Goal: Task Accomplishment & Management: Manage account settings

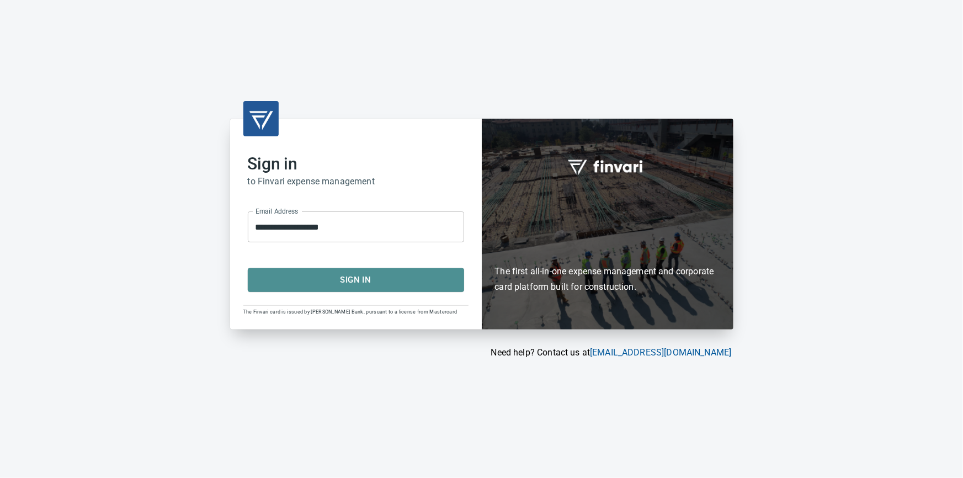
click at [378, 284] on span "Sign In" at bounding box center [356, 280] width 192 height 14
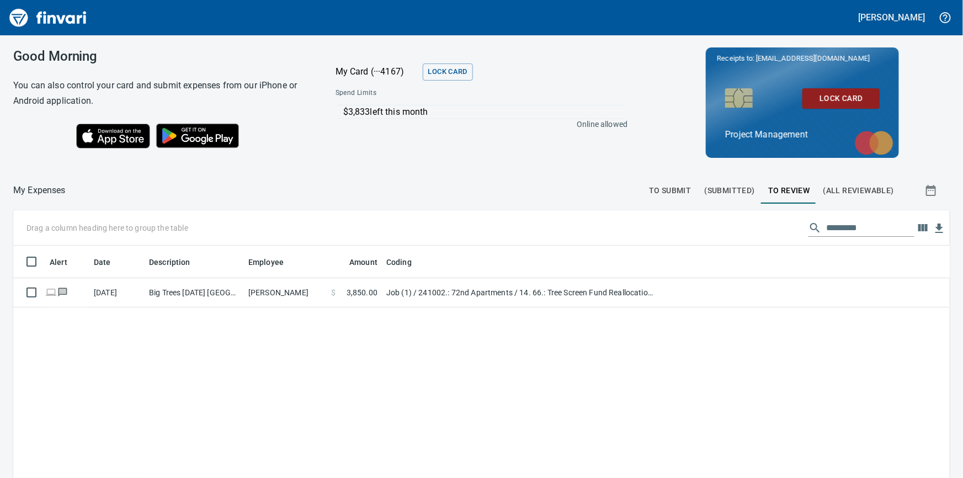
scroll to position [349, 922]
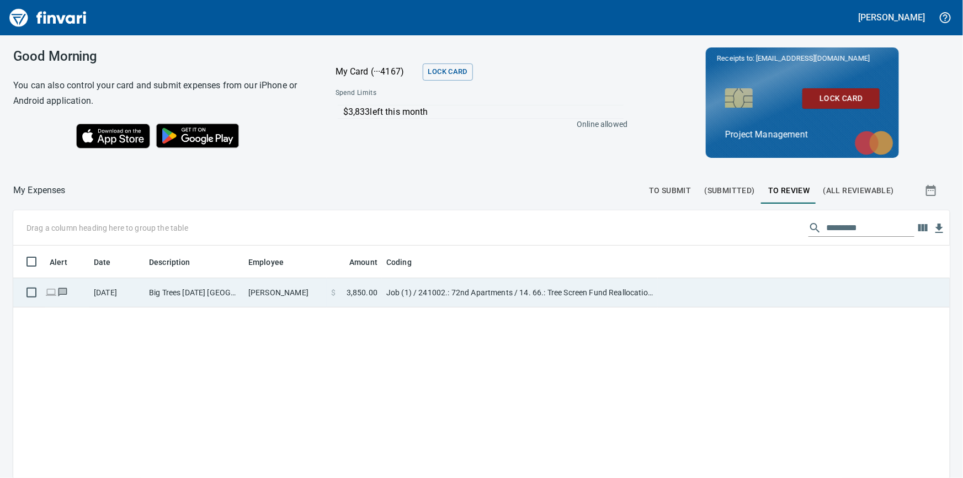
click at [211, 295] on td "Big Trees [DATE] [GEOGRAPHIC_DATA] OR" at bounding box center [194, 292] width 99 height 29
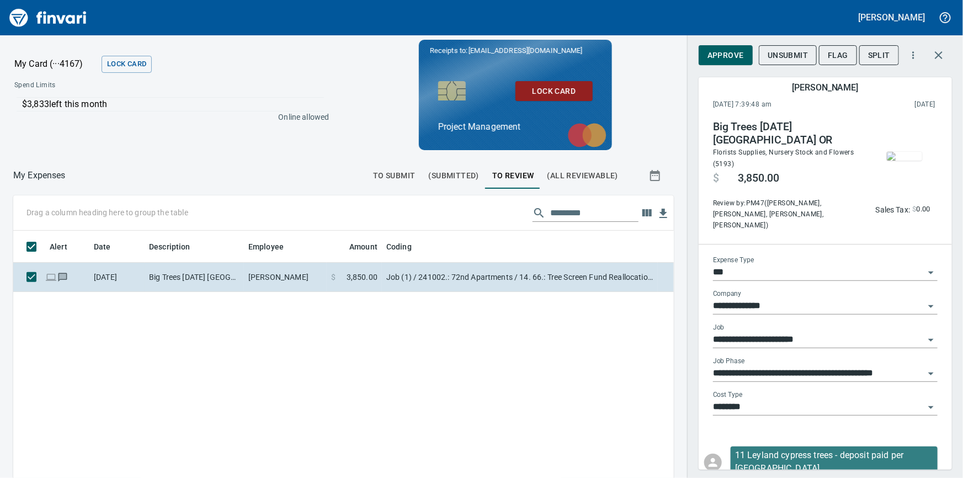
scroll to position [349, 646]
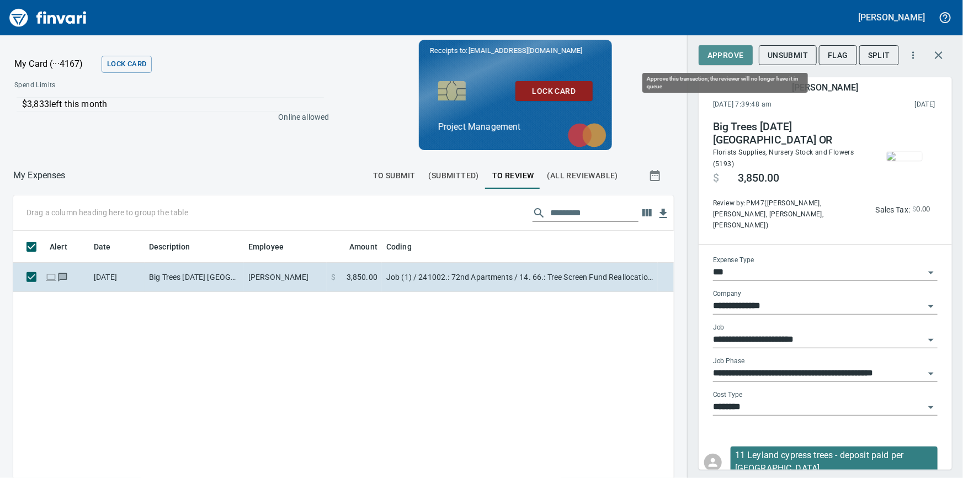
click at [730, 50] on span "Approve" at bounding box center [726, 56] width 36 height 14
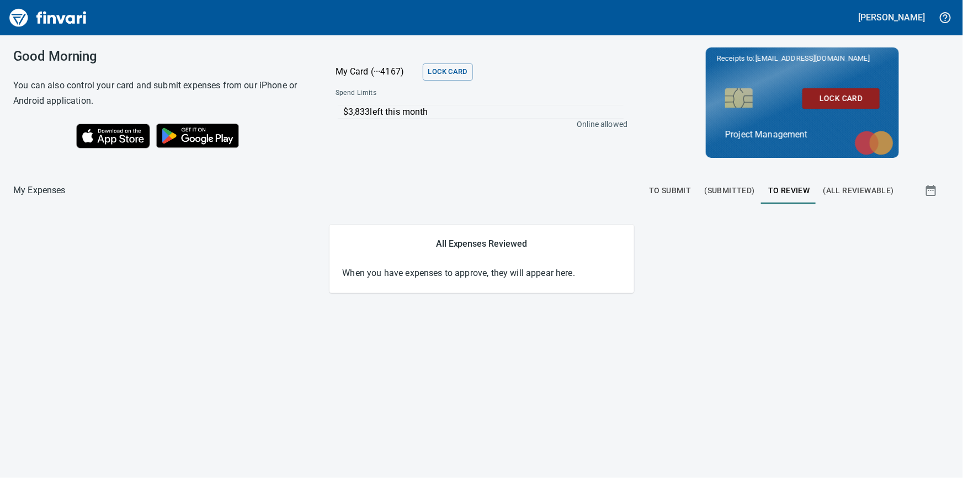
click at [669, 182] on button "To Submit" at bounding box center [671, 190] width 56 height 27
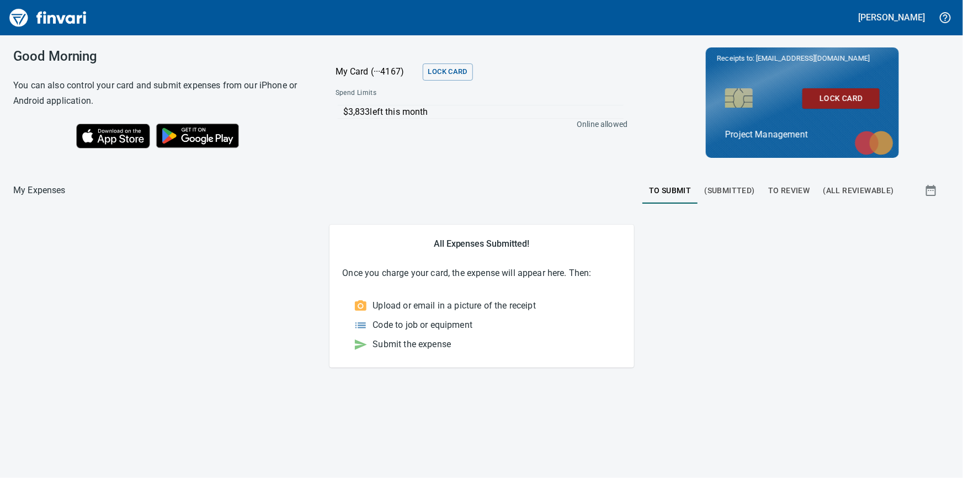
click at [723, 197] on span "(Submitted)" at bounding box center [730, 191] width 50 height 14
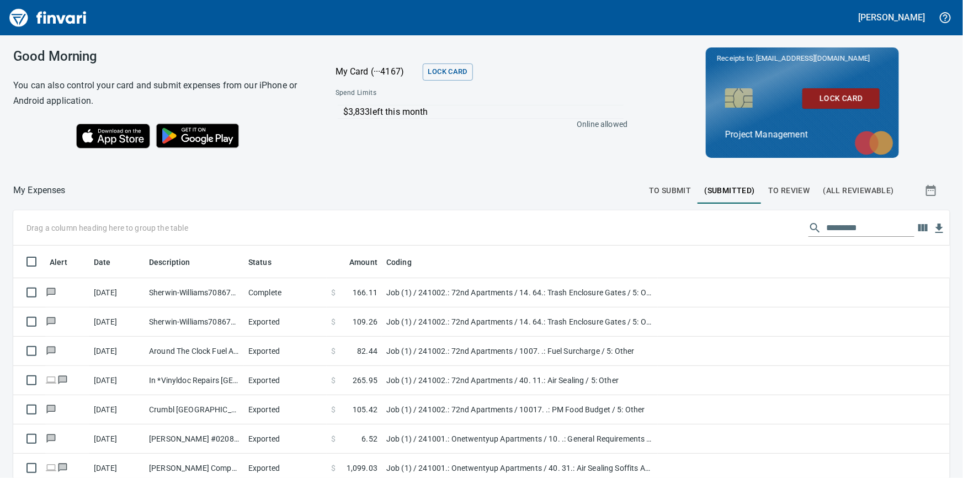
scroll to position [349, 914]
click at [802, 188] on span "To Review" at bounding box center [790, 191] width 42 height 14
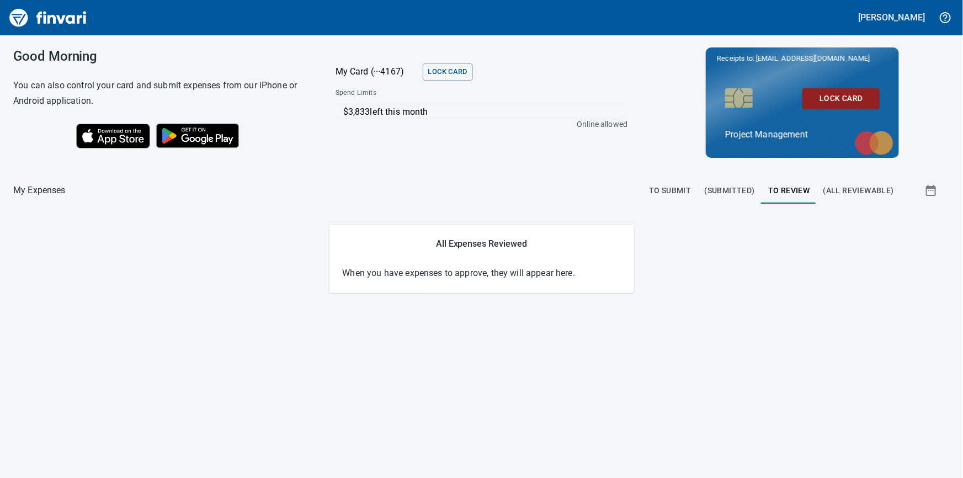
click at [845, 190] on span "(All Reviewable)" at bounding box center [859, 191] width 71 height 14
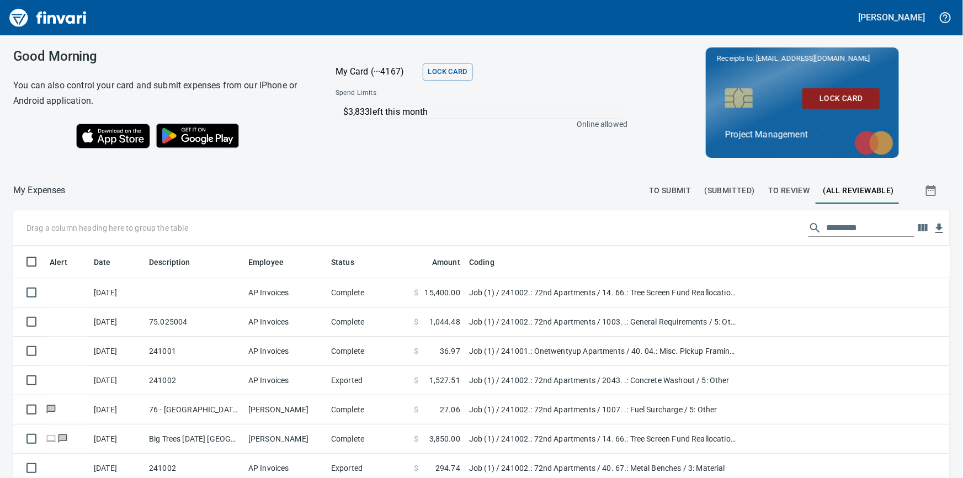
scroll to position [349, 914]
